Goal: Task Accomplishment & Management: Complete application form

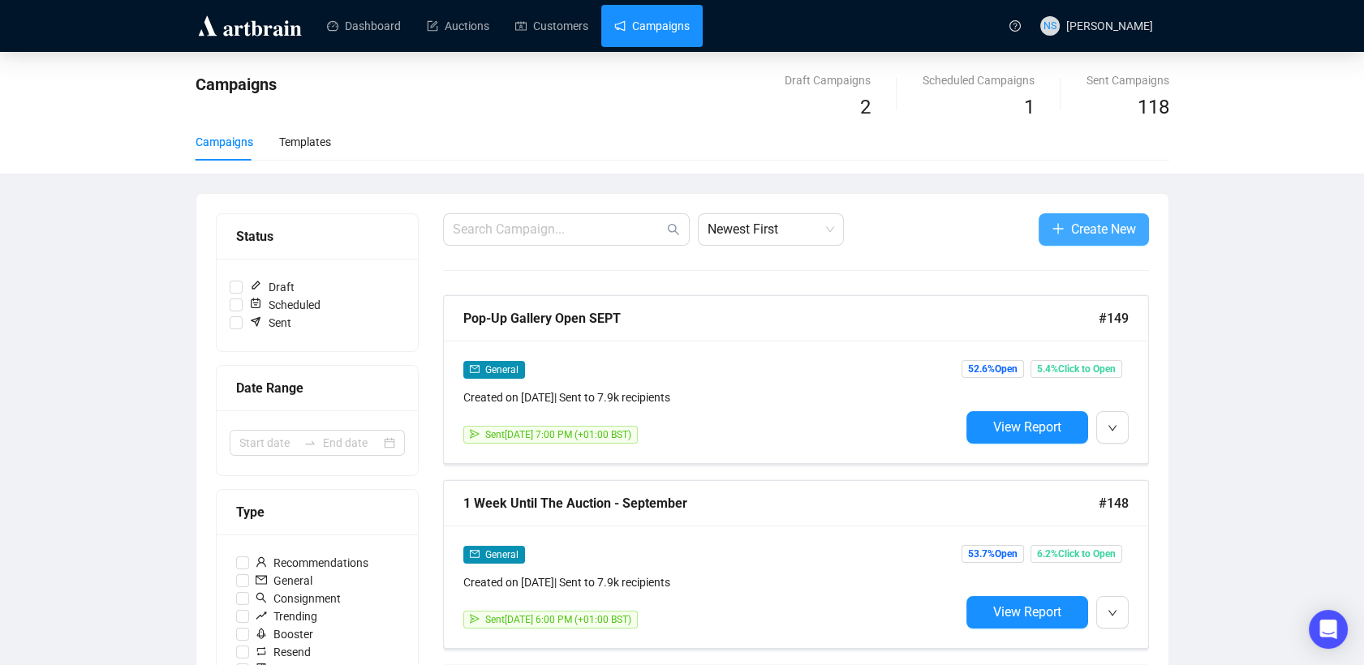
click at [1097, 225] on span "Create New" at bounding box center [1103, 229] width 65 height 20
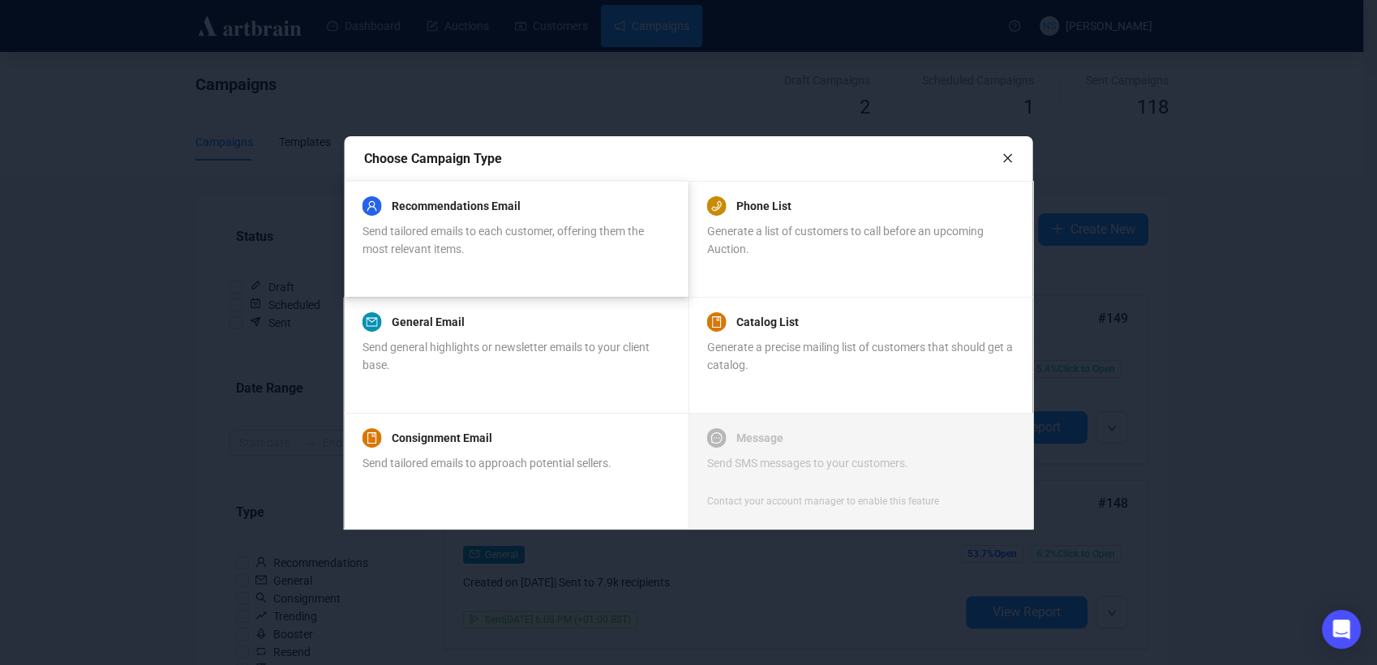
click at [479, 258] on div "Recommendations Email Send tailored emails to each customer, offering them the …" at bounding box center [516, 239] width 307 height 78
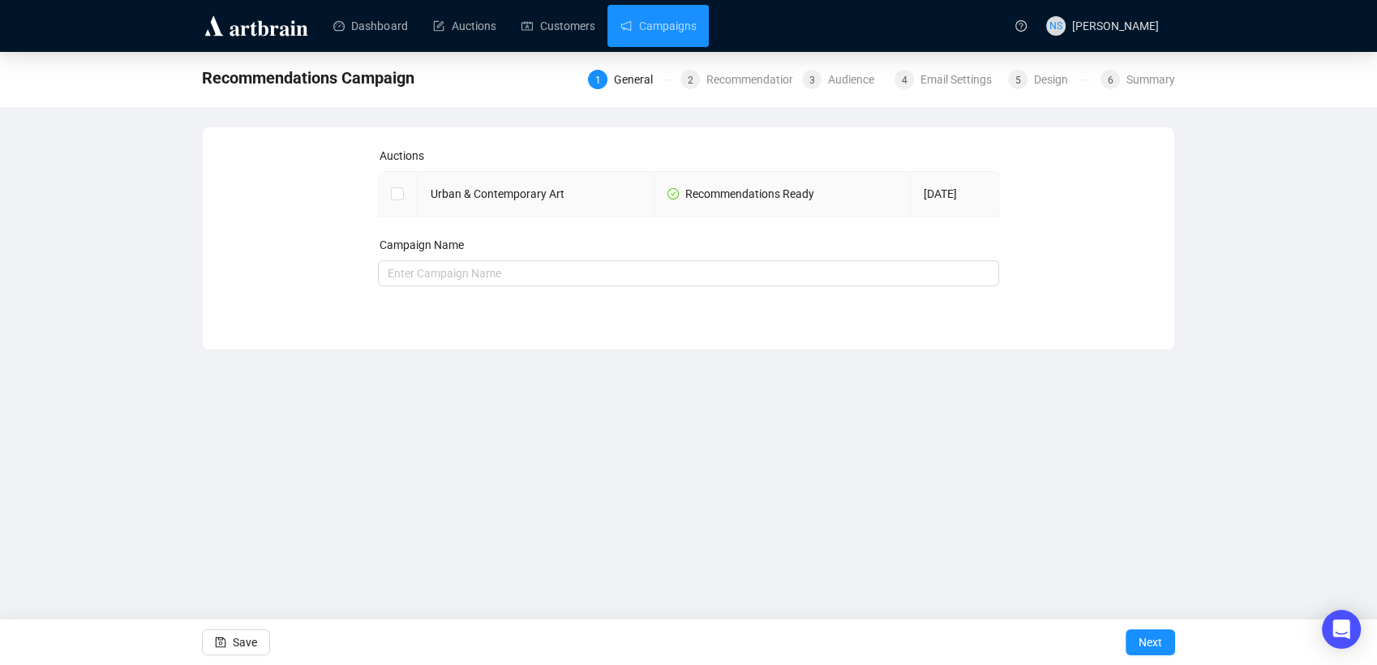
click at [410, 196] on td at bounding box center [398, 194] width 39 height 45
click at [394, 192] on input "checkbox" at bounding box center [396, 192] width 11 height 11
checkbox input "true"
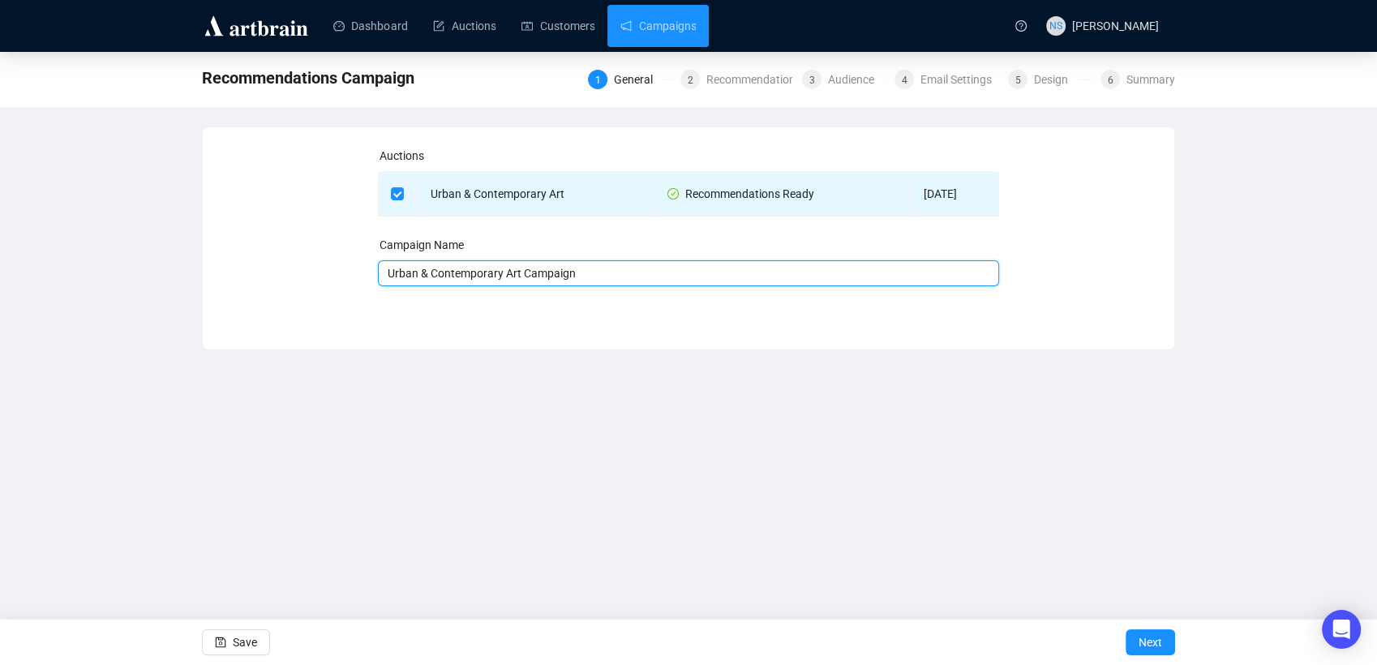
click at [650, 265] on input "Urban & Contemporary Art Campaign" at bounding box center [689, 273] width 622 height 26
type input "Urban & Contemporary Art Campaign - [DATE]"
click at [1153, 642] on span "Next" at bounding box center [1151, 642] width 24 height 45
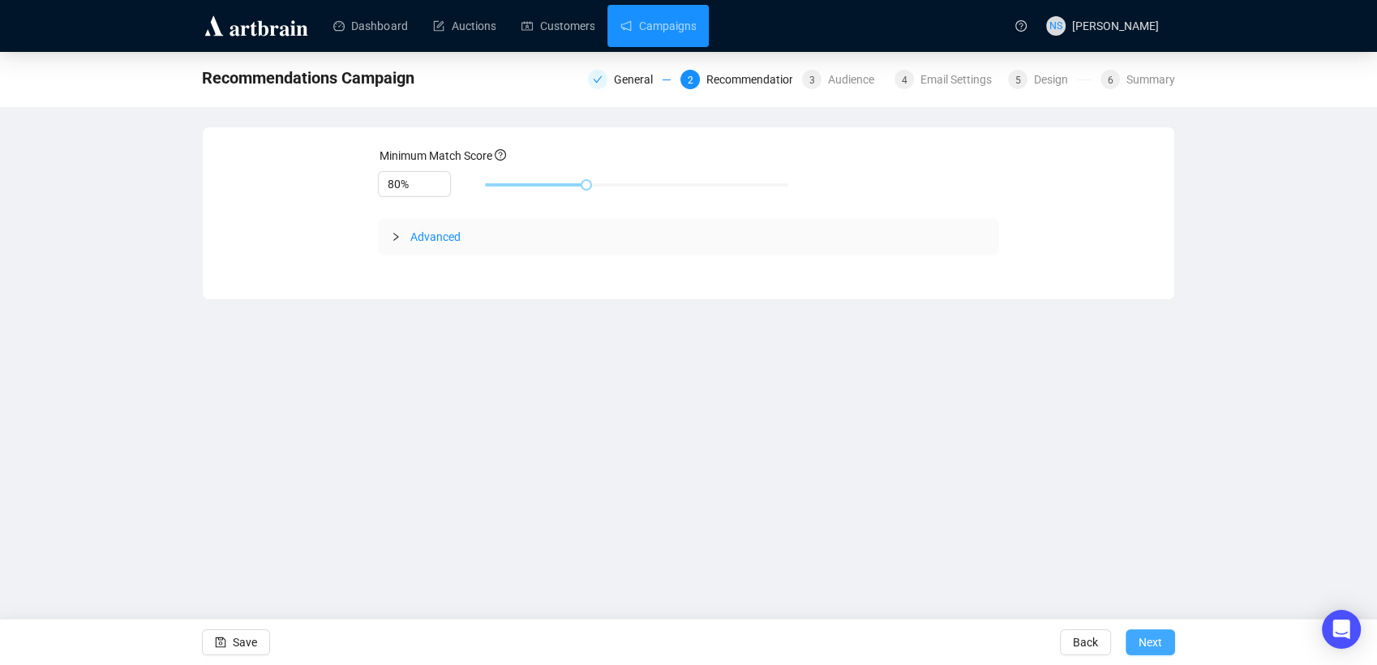
click at [1162, 645] on span "Next" at bounding box center [1151, 642] width 24 height 45
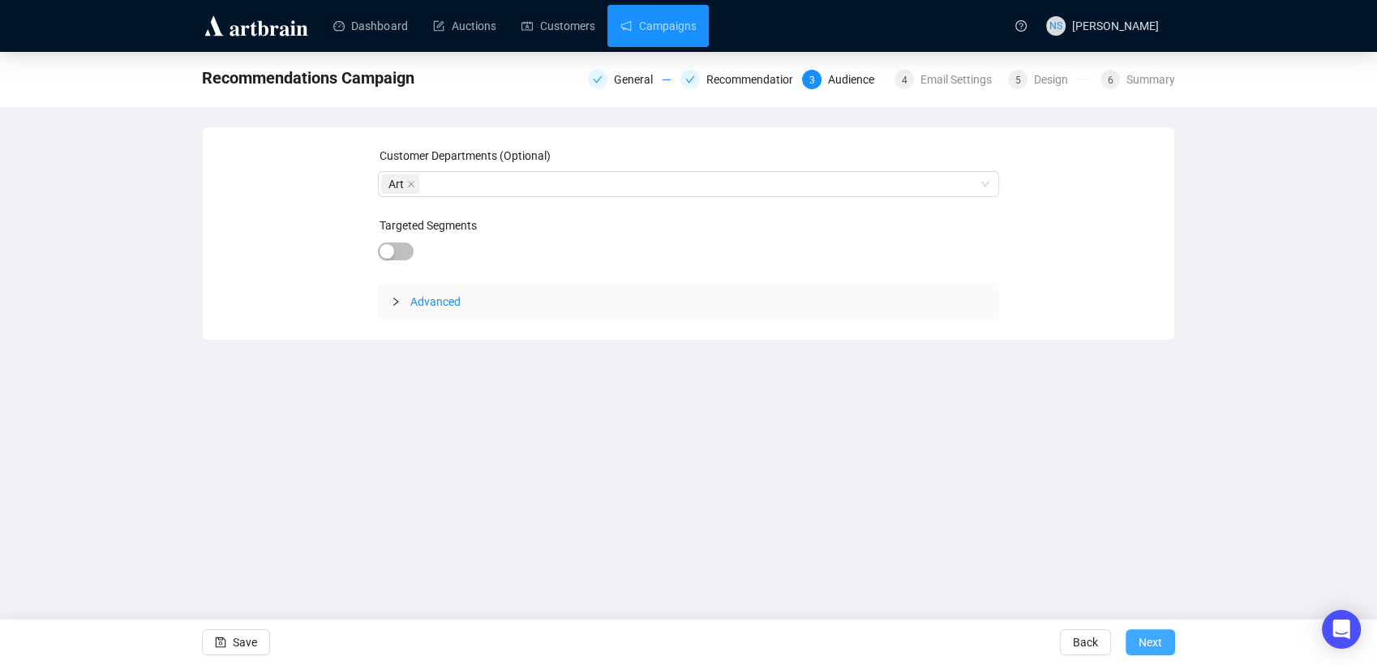
click at [1150, 646] on span "Next" at bounding box center [1151, 642] width 24 height 45
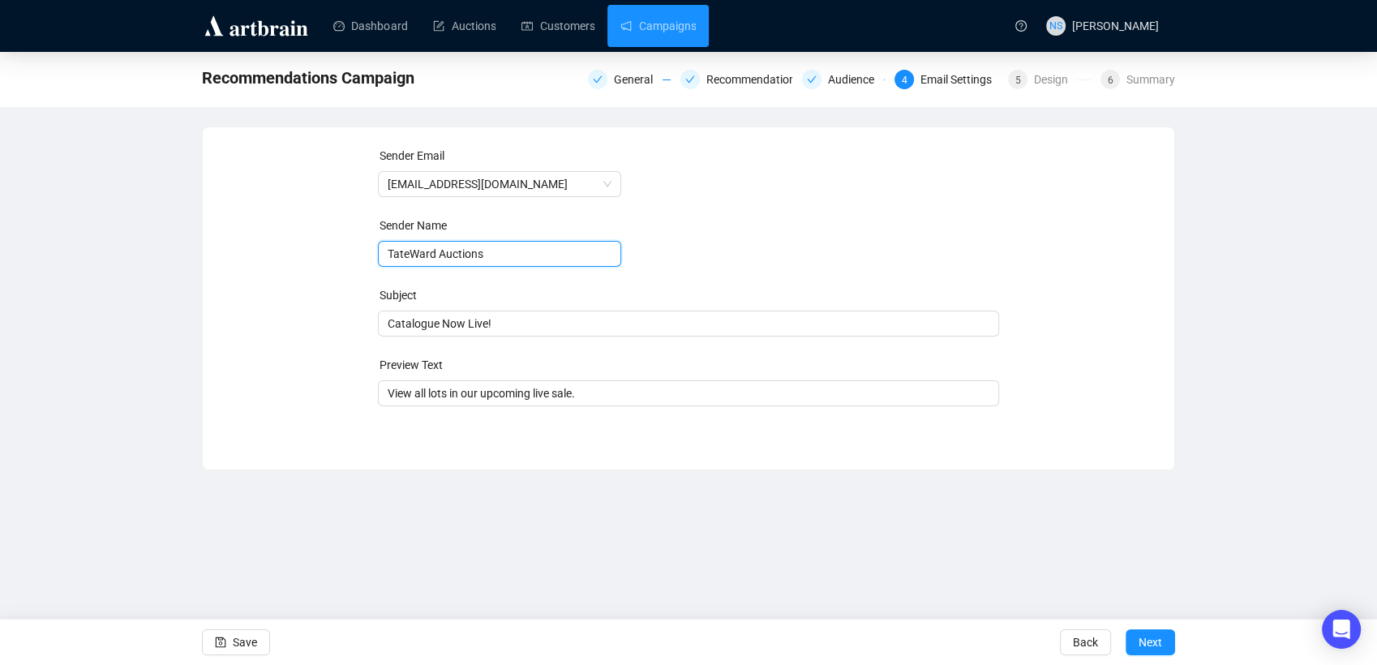
click at [408, 261] on input "TateWard Auctions" at bounding box center [499, 254] width 243 height 26
type input "[PERSON_NAME] Auctions"
click at [495, 321] on span "Catalogue Now Live!" at bounding box center [689, 323] width 622 height 13
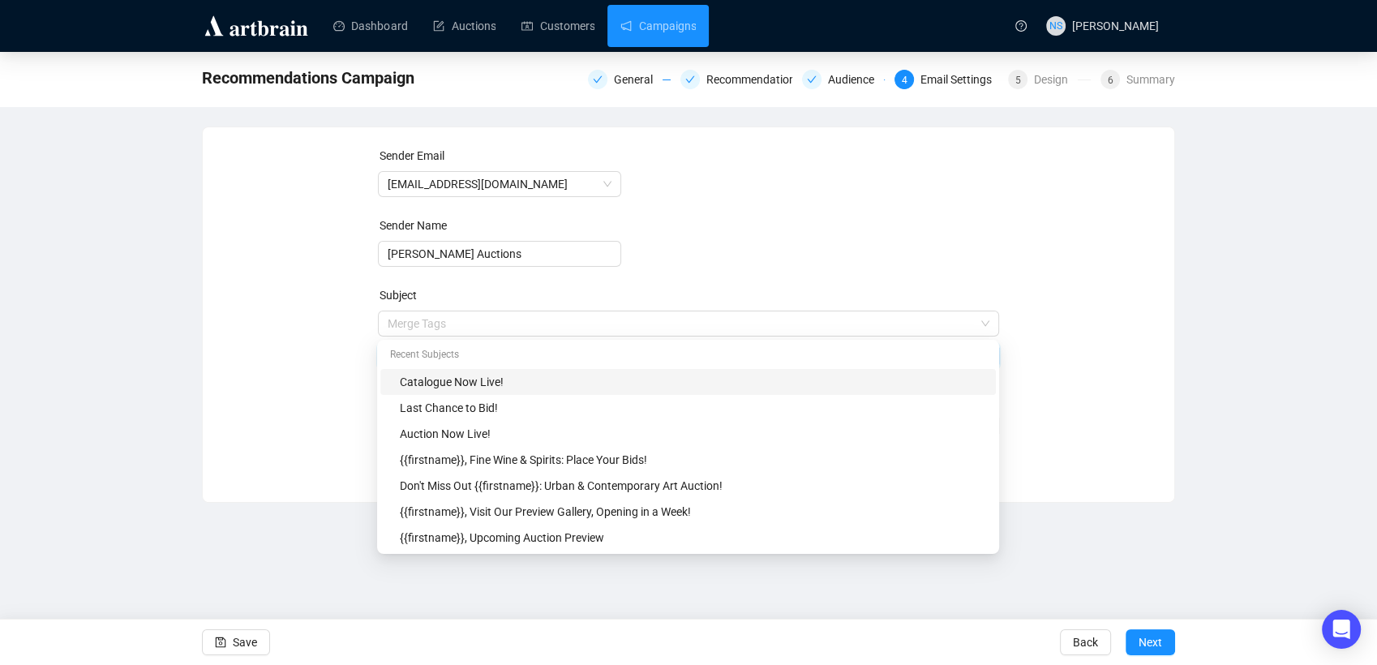
click at [495, 321] on input "search" at bounding box center [682, 323] width 588 height 24
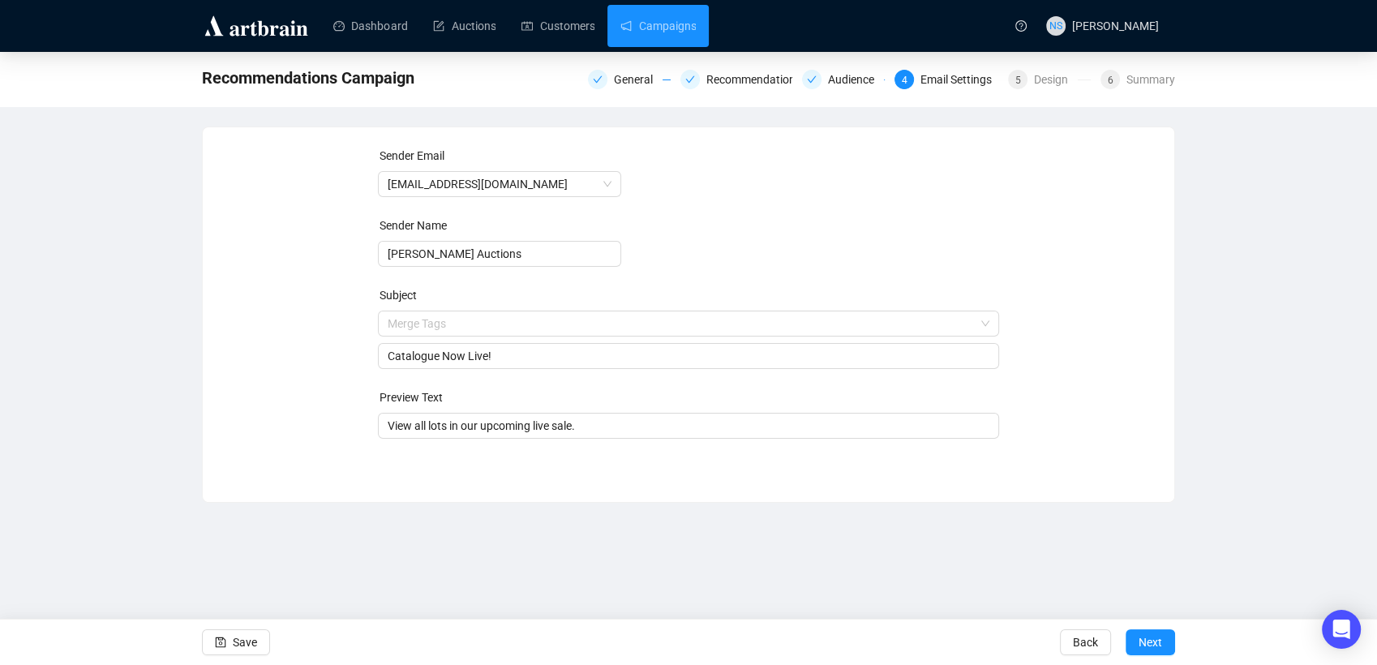
click at [308, 371] on div "Sender Email [EMAIL_ADDRESS][DOMAIN_NAME] Sender Name [PERSON_NAME] Auctions Su…" at bounding box center [688, 302] width 933 height 311
click at [437, 359] on input "Catalogue Now Live!" at bounding box center [689, 356] width 603 height 18
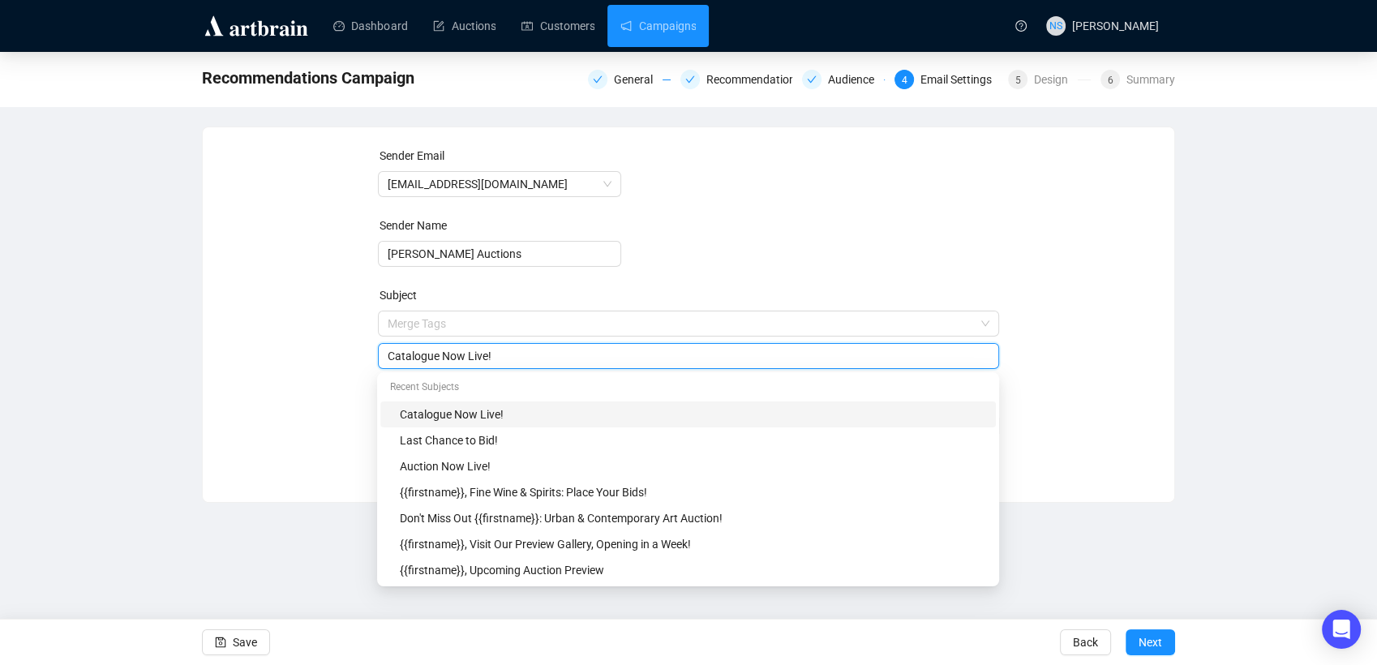
click at [437, 359] on input "Catalogue Now Live!" at bounding box center [689, 356] width 603 height 18
type input "Auction Live This Week!"
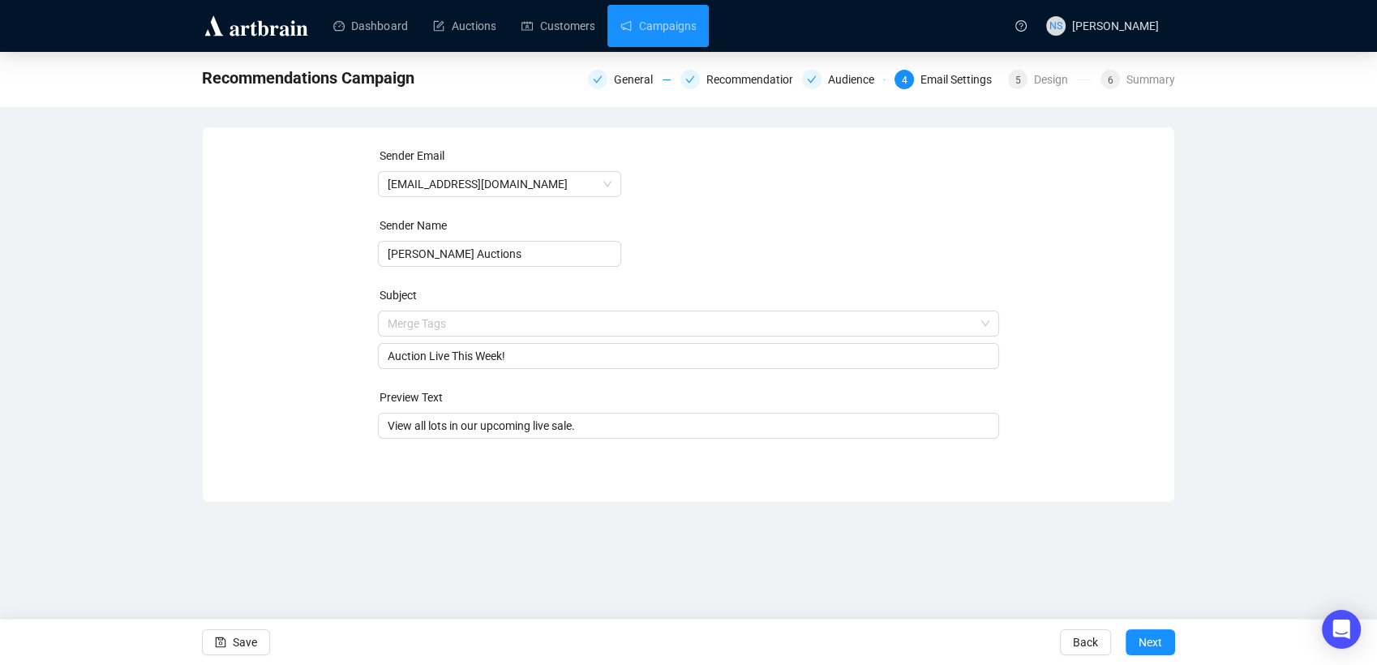
click at [299, 421] on div "Sender Email [EMAIL_ADDRESS][DOMAIN_NAME] Sender Name [PERSON_NAME] Auctions Su…" at bounding box center [688, 302] width 933 height 311
click at [571, 428] on input "View all lots in our upcoming live sale." at bounding box center [689, 426] width 603 height 18
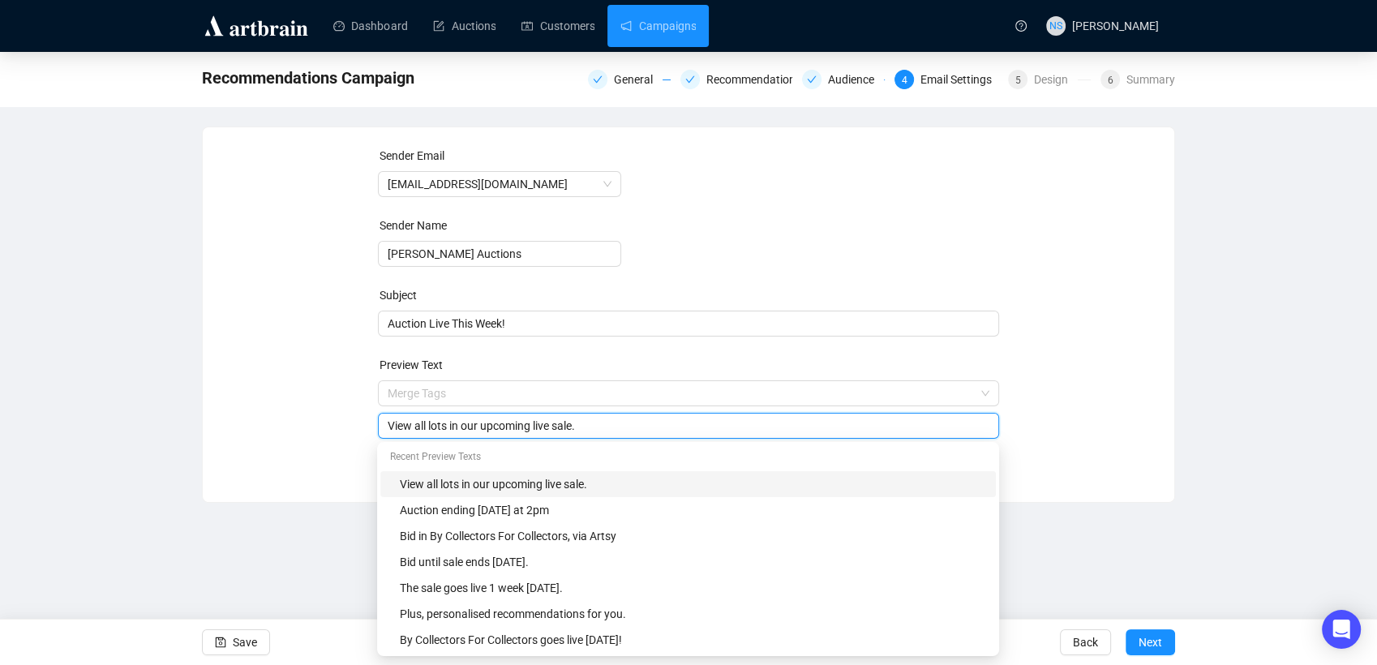
click at [571, 428] on input "View all lots in our upcoming live sale." at bounding box center [689, 426] width 603 height 18
type input "Bid online now or in-person [DATE]."
click at [1099, 289] on div "Sender Email [EMAIL_ADDRESS][DOMAIN_NAME] Sender Name [PERSON_NAME] Auctions Su…" at bounding box center [688, 302] width 933 height 311
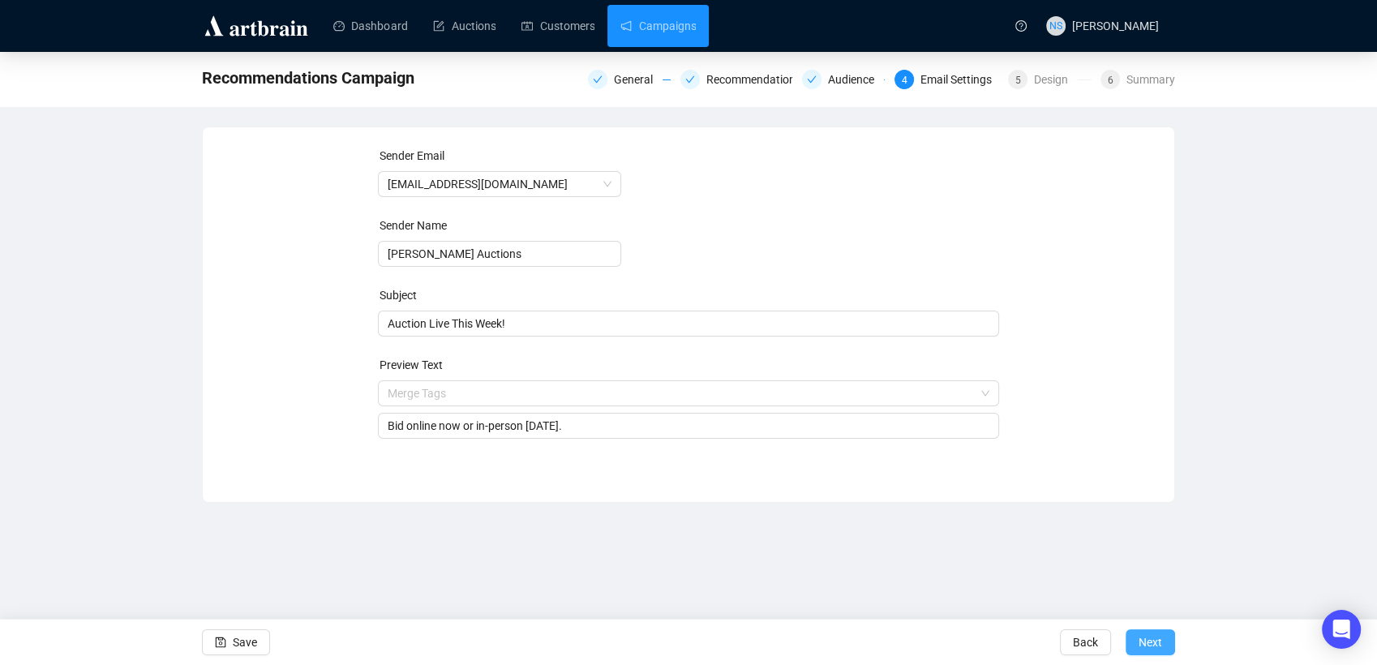
click at [1153, 634] on span "Next" at bounding box center [1151, 642] width 24 height 45
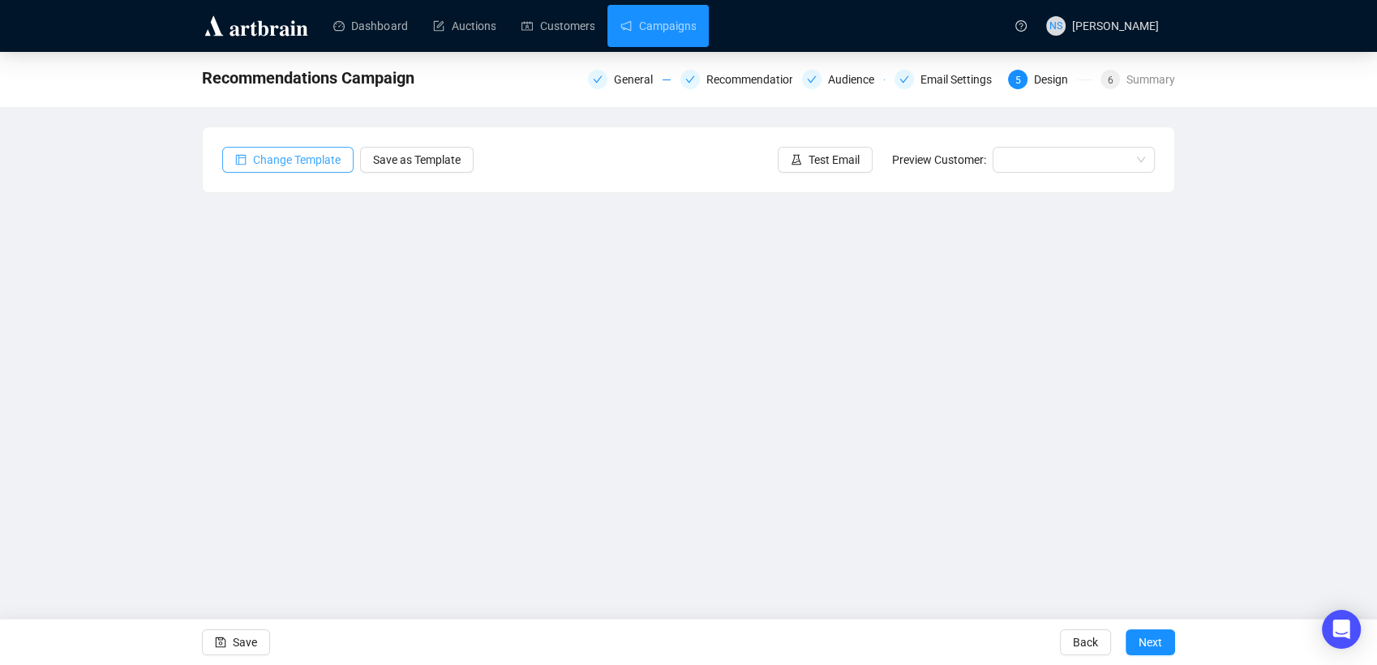
click at [261, 165] on span "Change Template" at bounding box center [297, 160] width 88 height 18
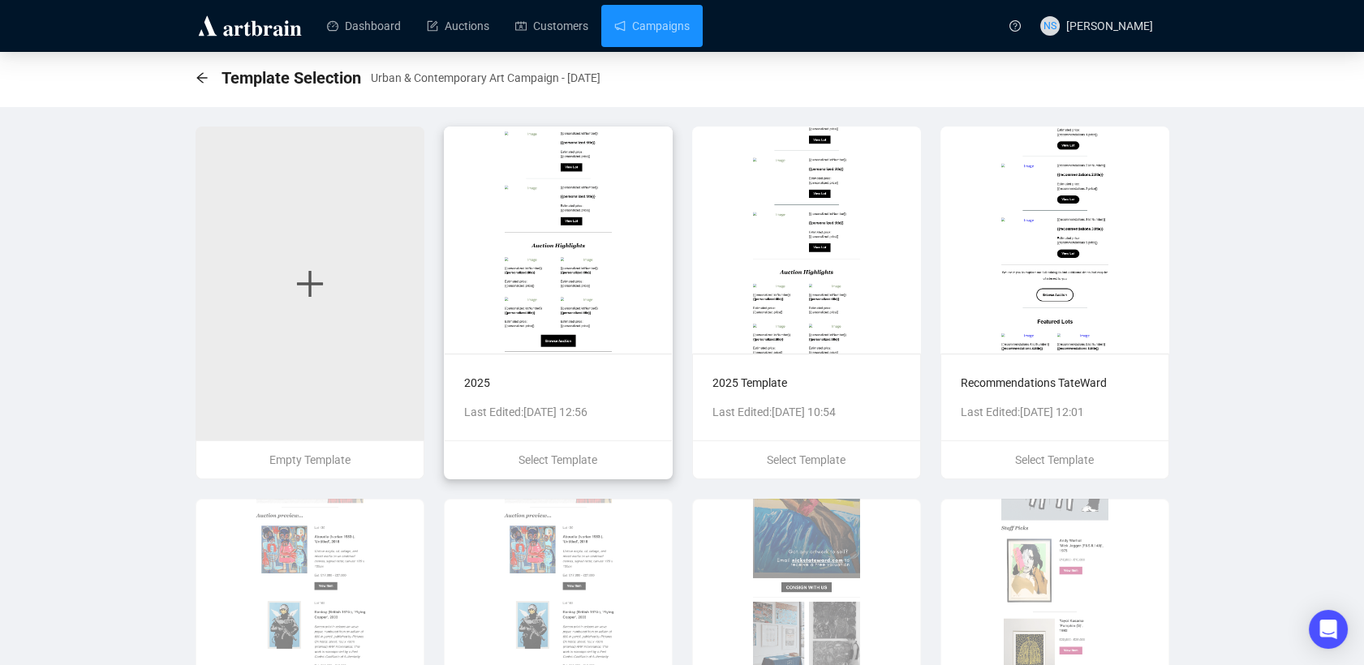
click at [493, 201] on img at bounding box center [558, 240] width 229 height 227
